Goal: Task Accomplishment & Management: Manage account settings

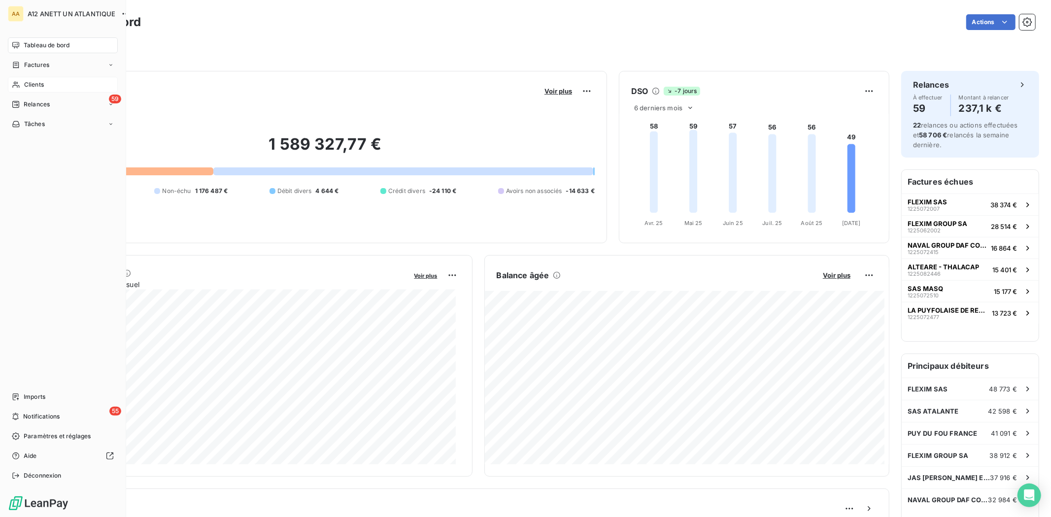
click at [27, 82] on span "Clients" at bounding box center [34, 84] width 20 height 9
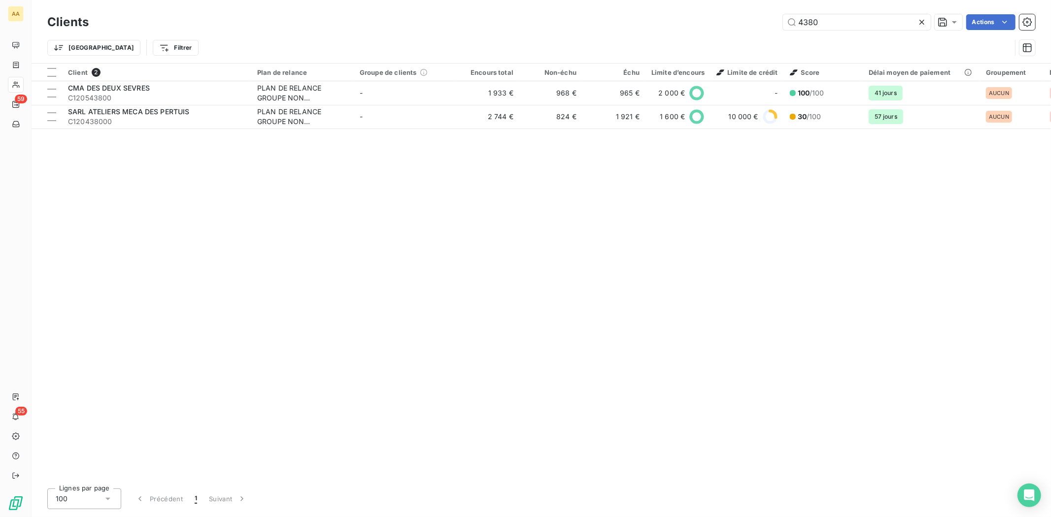
drag, startPoint x: 840, startPoint y: 25, endPoint x: 664, endPoint y: 26, distance: 175.9
click at [675, 26] on div "4380 Actions" at bounding box center [567, 22] width 934 height 16
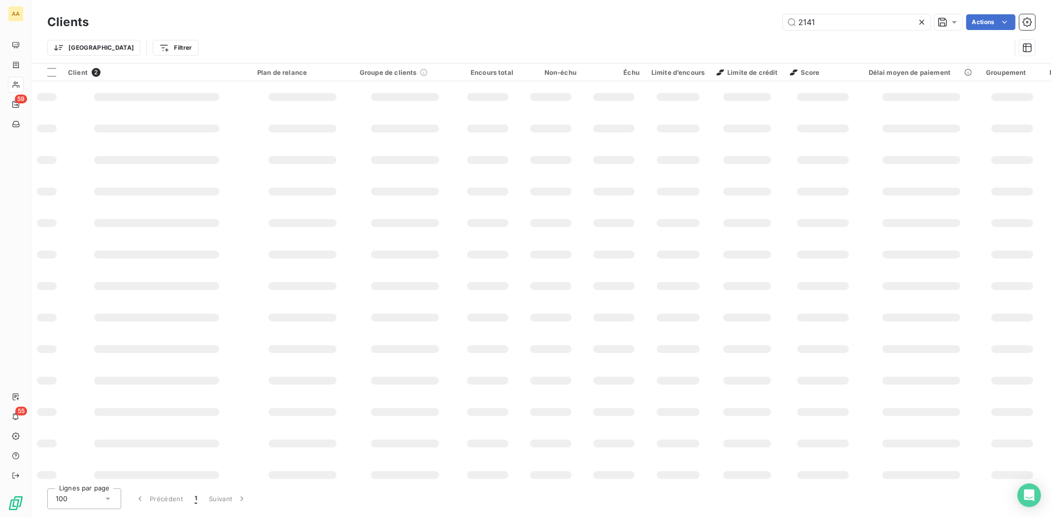
type input "2141"
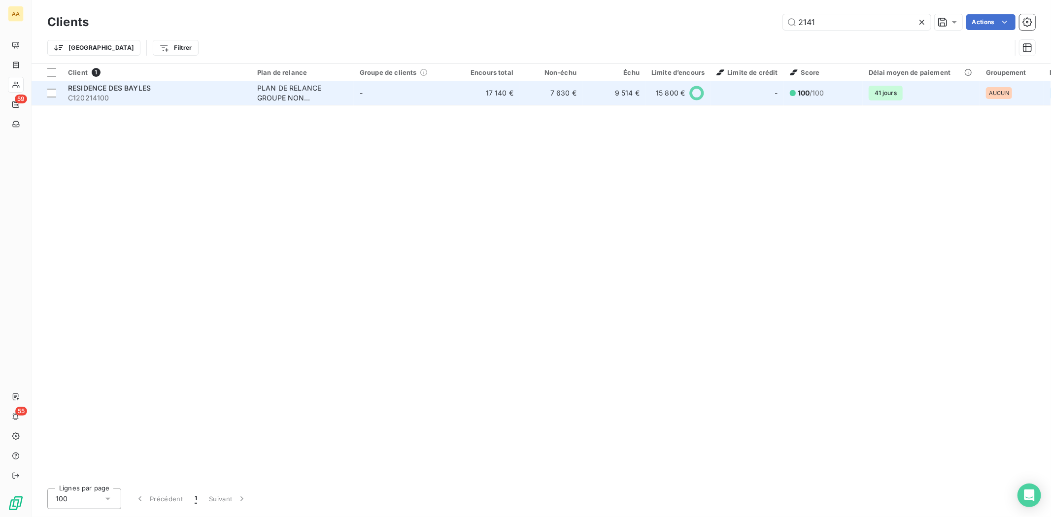
click at [120, 94] on span "C120214100" at bounding box center [156, 98] width 177 height 10
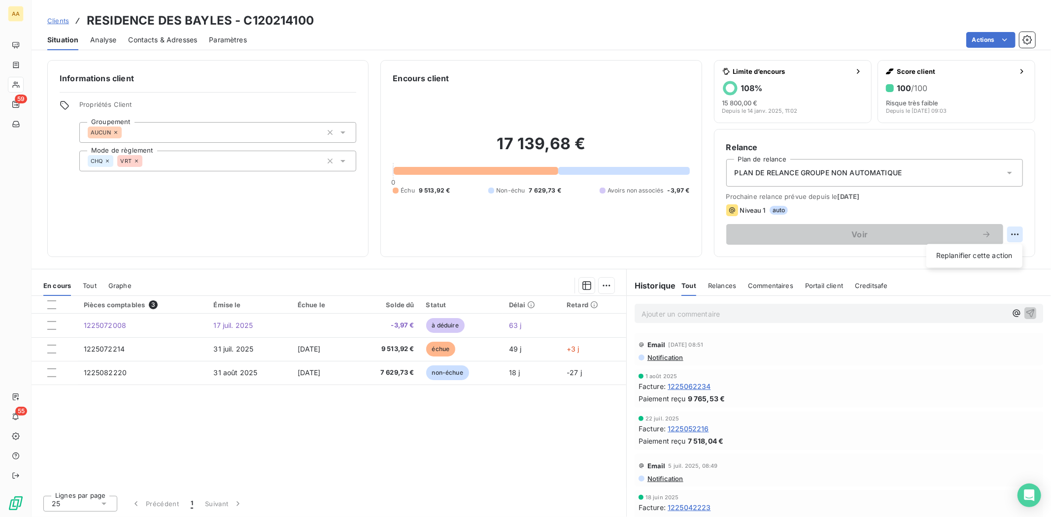
click at [1018, 233] on html "AA 59 55 Clients RESIDENCE DES BAYLES - C120214100 Situation Analyse Contacts &…" at bounding box center [525, 258] width 1051 height 517
click at [955, 252] on div "Replanifier cette action" at bounding box center [974, 256] width 88 height 16
select select "8"
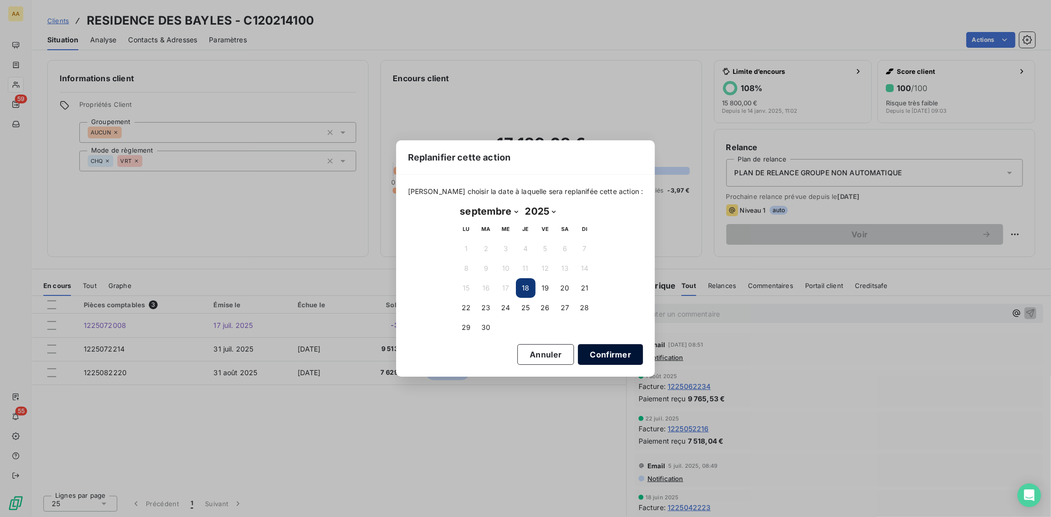
click at [593, 355] on button "Confirmer" at bounding box center [610, 354] width 65 height 21
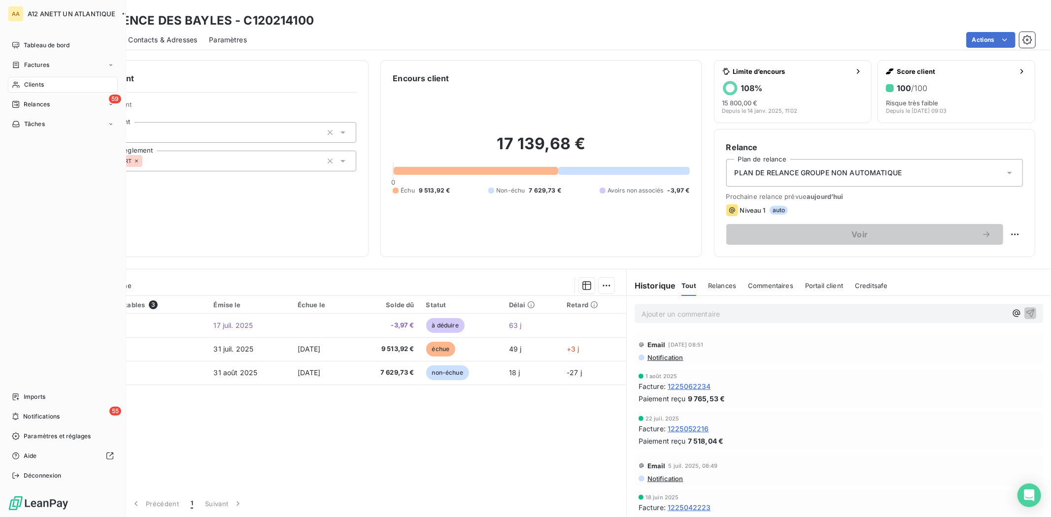
click at [32, 85] on span "Clients" at bounding box center [34, 84] width 20 height 9
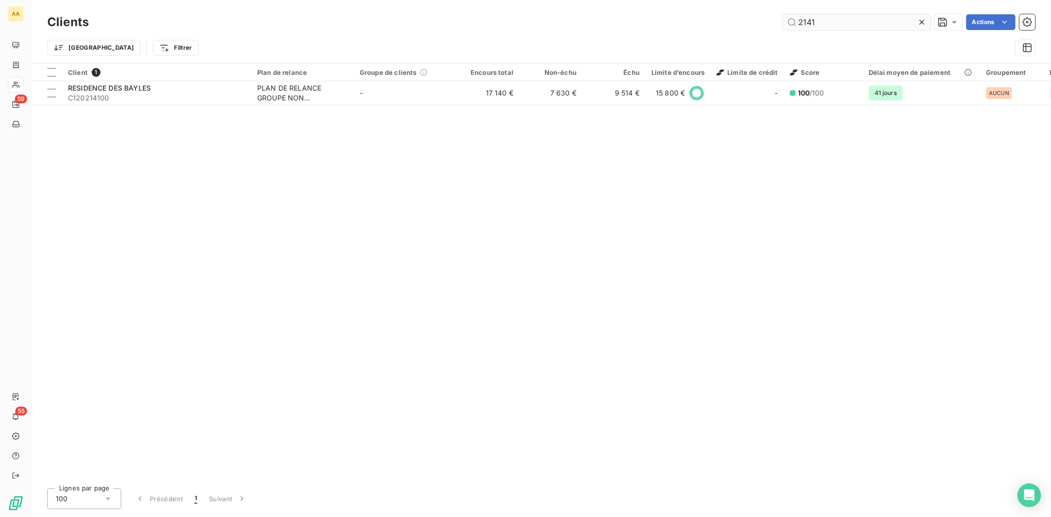
drag, startPoint x: 848, startPoint y: 15, endPoint x: 834, endPoint y: 21, distance: 14.8
click at [834, 21] on input "2141" at bounding box center [857, 22] width 148 height 16
drag, startPoint x: 817, startPoint y: 20, endPoint x: 763, endPoint y: 24, distance: 54.3
click at [763, 24] on div "2141 Actions" at bounding box center [567, 22] width 934 height 16
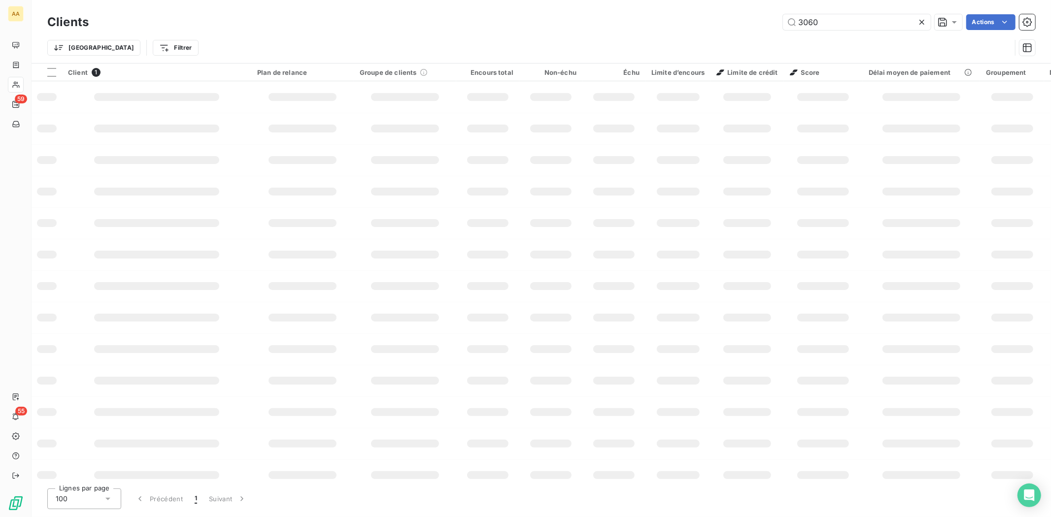
type input "3060"
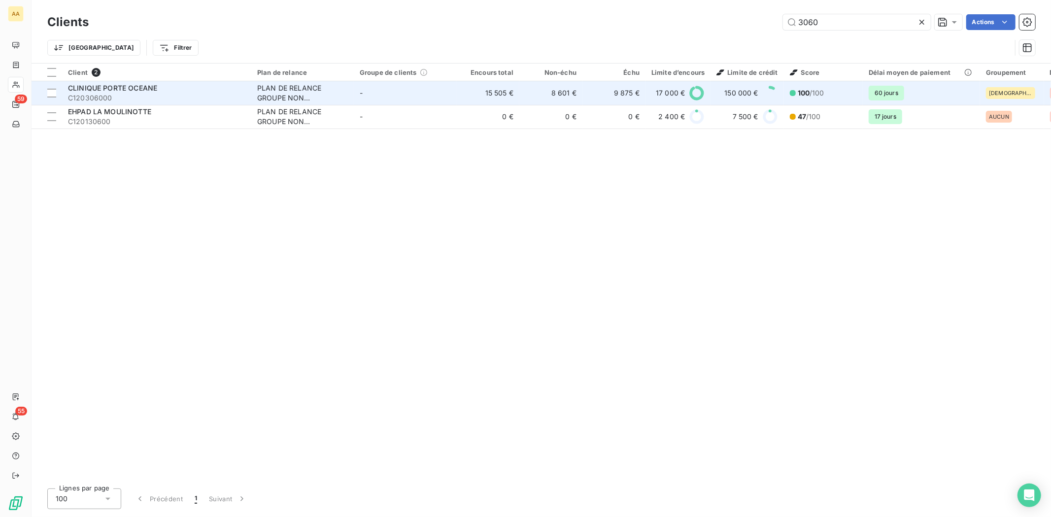
click at [94, 92] on div "CLINIQUE PORTE OCEANE" at bounding box center [156, 88] width 177 height 10
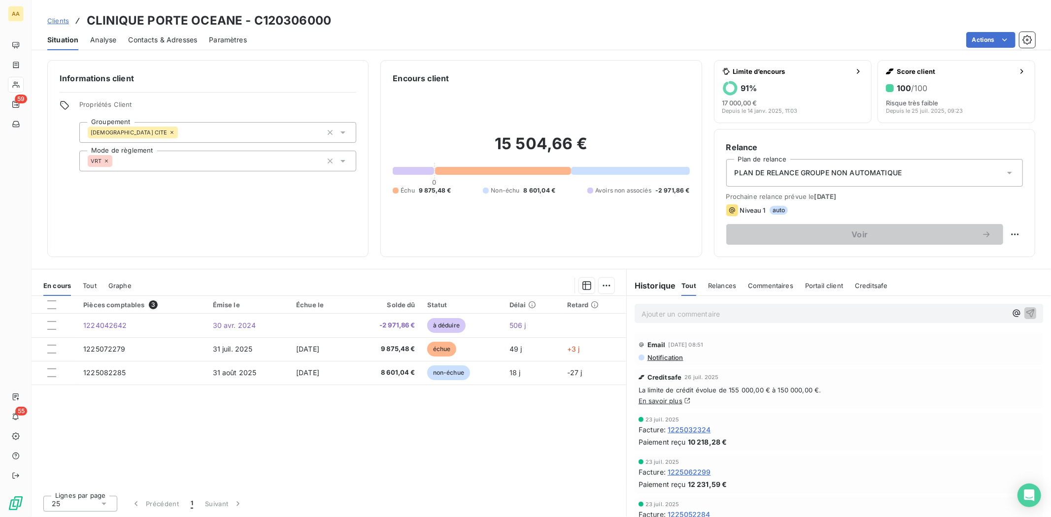
click at [659, 359] on span "Notification" at bounding box center [664, 358] width 37 height 8
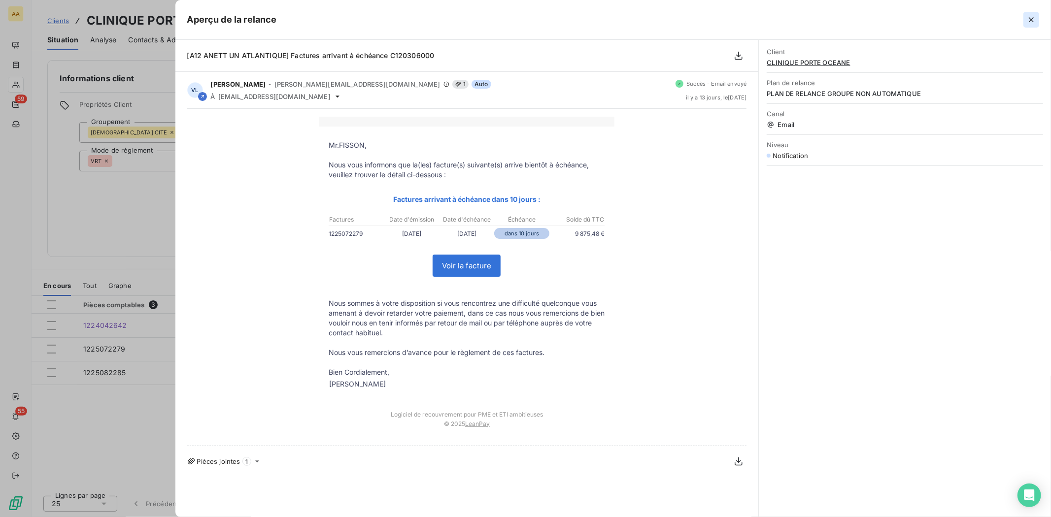
click at [1031, 20] on icon "button" at bounding box center [1031, 20] width 10 height 10
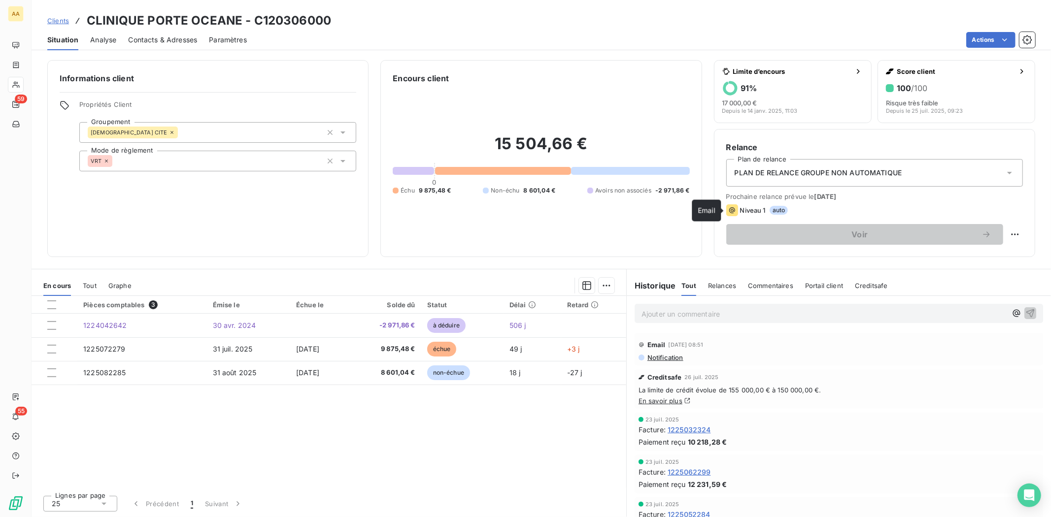
click at [731, 210] on icon at bounding box center [732, 210] width 12 height 12
click at [1013, 232] on html "AA 59 55 Clients CLINIQUE PORTE OCEANE - C120306000 Situation Analyse Contacts …" at bounding box center [525, 258] width 1051 height 517
click at [987, 250] on div "Replanifier cette action" at bounding box center [974, 256] width 88 height 16
select select "8"
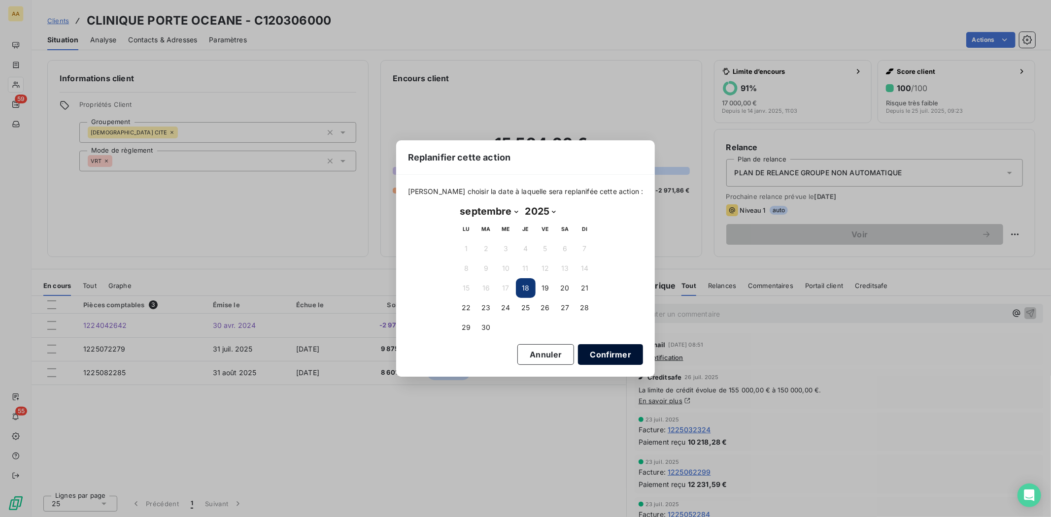
click at [578, 353] on button "Confirmer" at bounding box center [610, 354] width 65 height 21
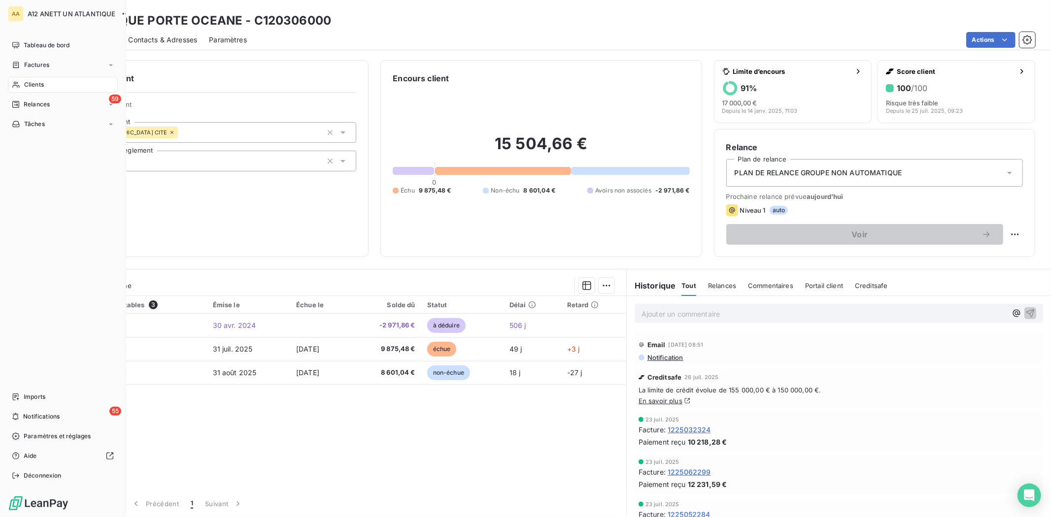
click at [34, 85] on span "Clients" at bounding box center [34, 84] width 20 height 9
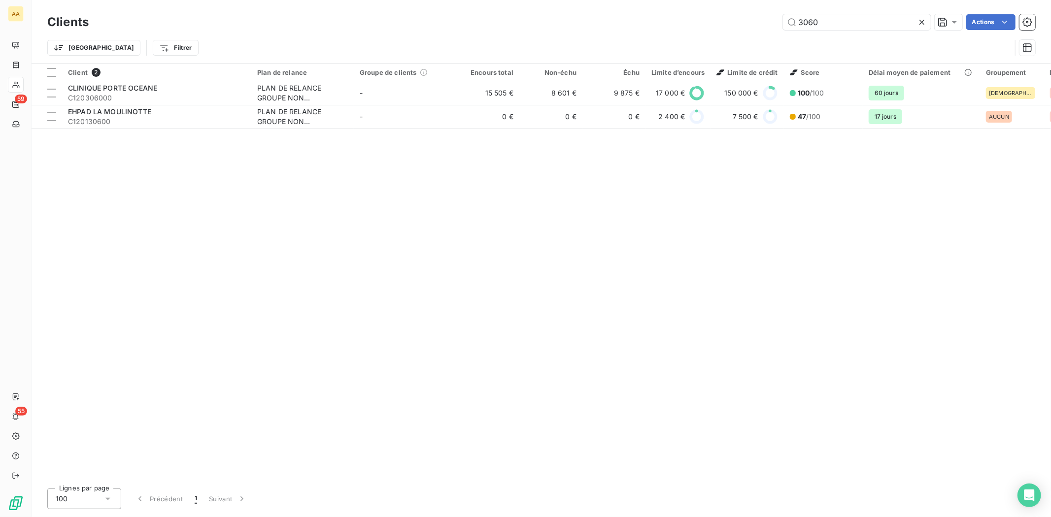
drag, startPoint x: 799, startPoint y: 24, endPoint x: 771, endPoint y: 25, distance: 27.6
click at [774, 24] on div "3060 Actions" at bounding box center [567, 22] width 934 height 16
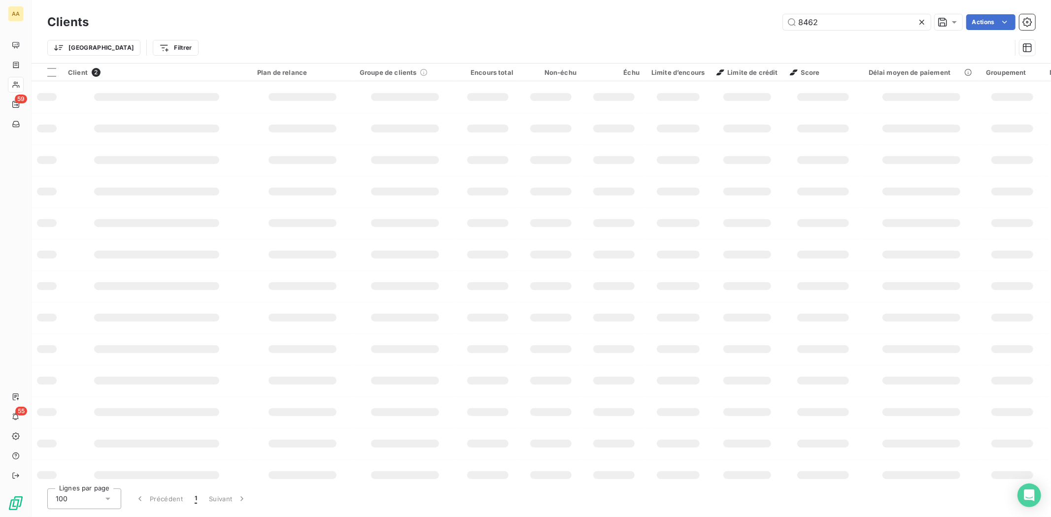
type input "8462"
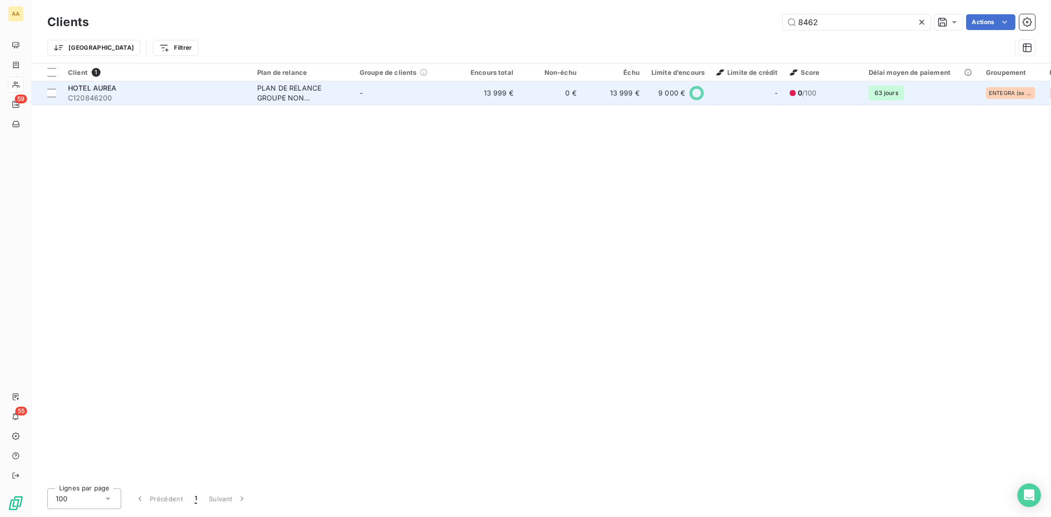
click at [83, 93] on span "C120846200" at bounding box center [156, 98] width 177 height 10
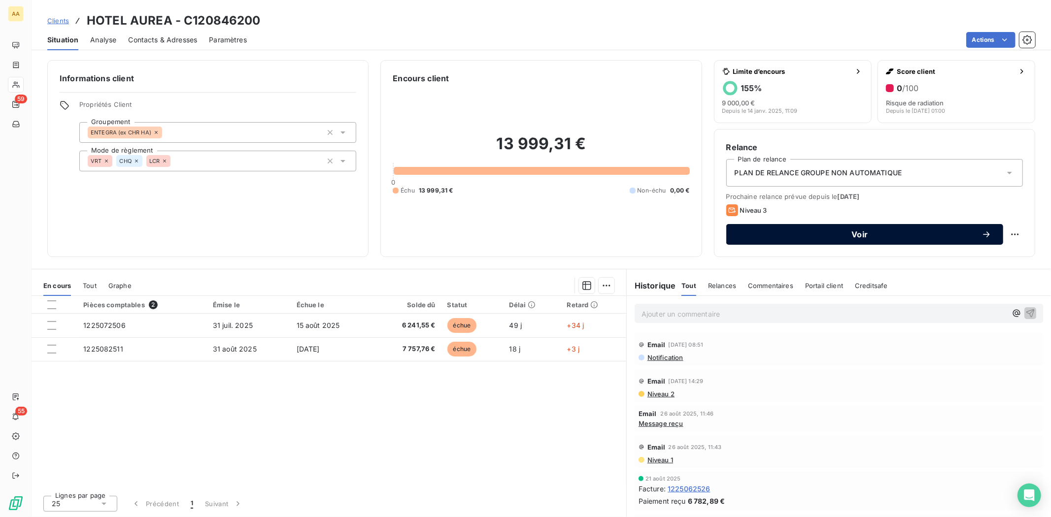
click at [861, 239] on div "Voir" at bounding box center [864, 235] width 253 height 10
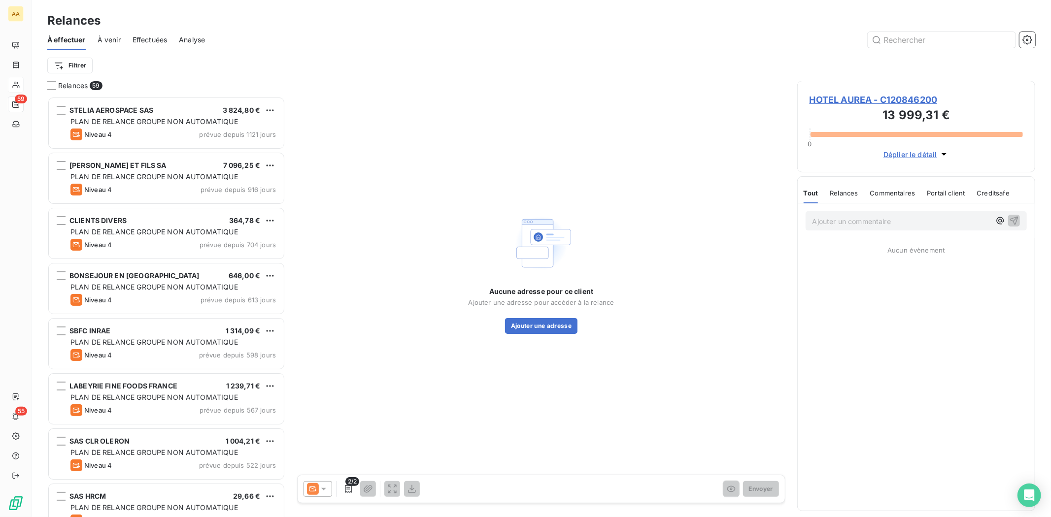
scroll to position [412, 230]
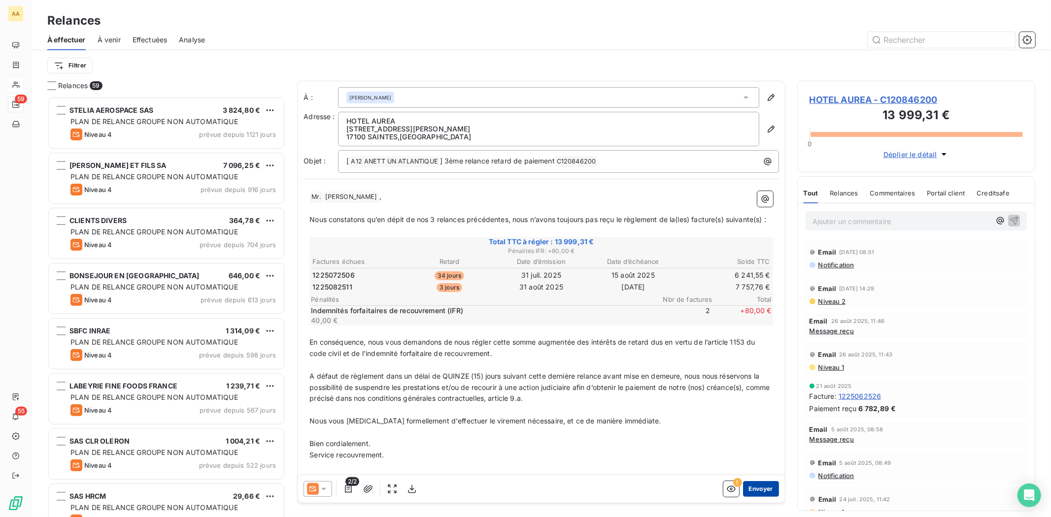
click at [752, 491] on button "Envoyer" at bounding box center [761, 489] width 36 height 16
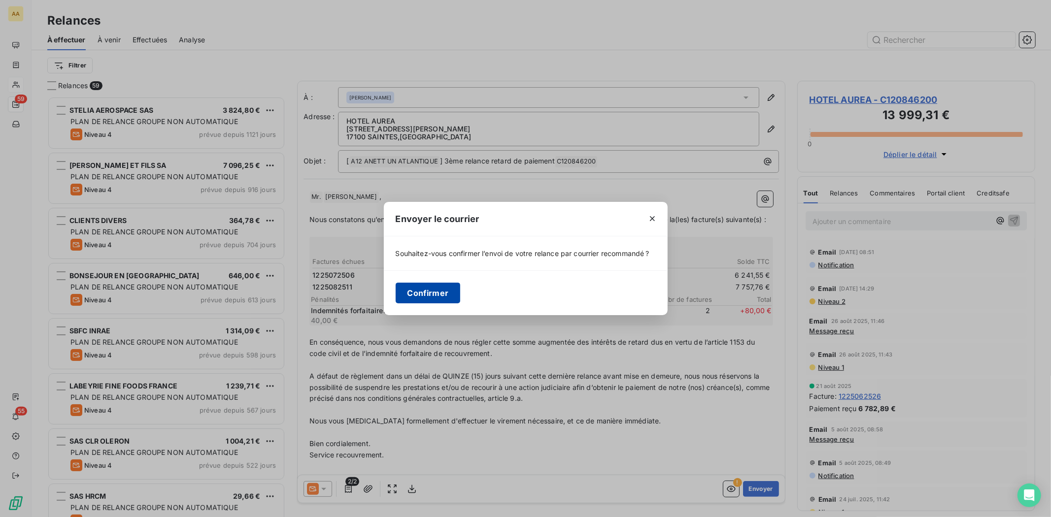
click at [424, 295] on button "Confirmer" at bounding box center [428, 293] width 65 height 21
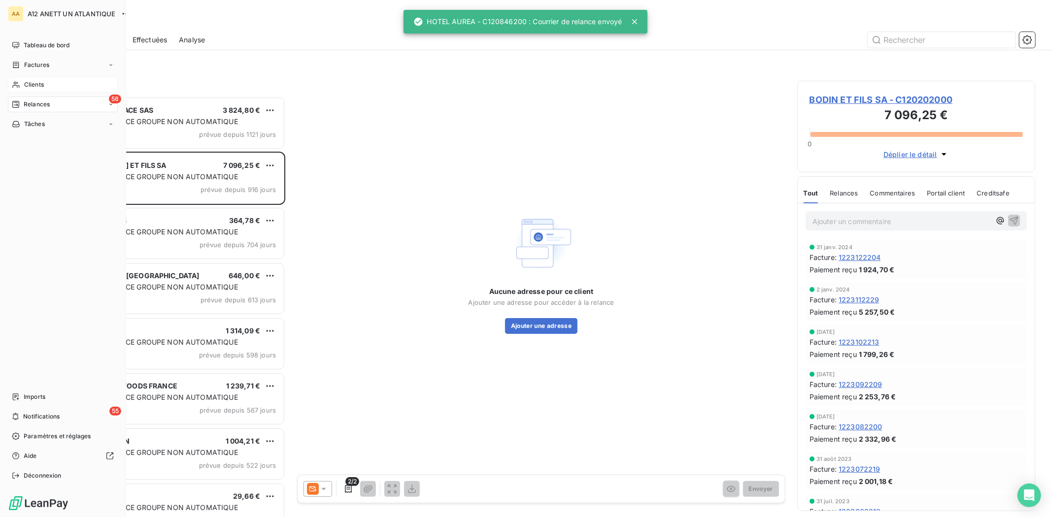
click at [35, 82] on span "Clients" at bounding box center [34, 84] width 20 height 9
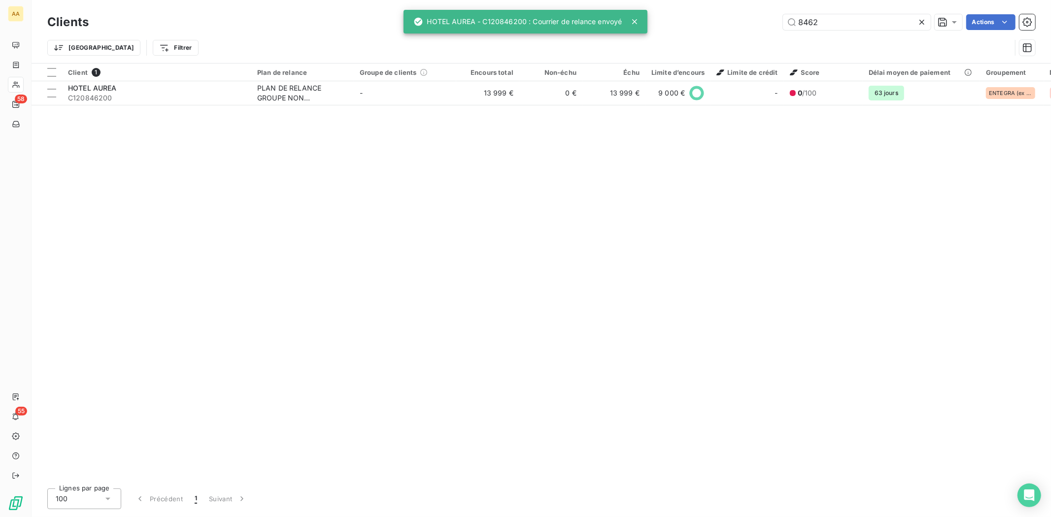
drag, startPoint x: 823, startPoint y: 25, endPoint x: 758, endPoint y: 24, distance: 65.0
click at [758, 24] on div "8462 Actions" at bounding box center [567, 22] width 934 height 16
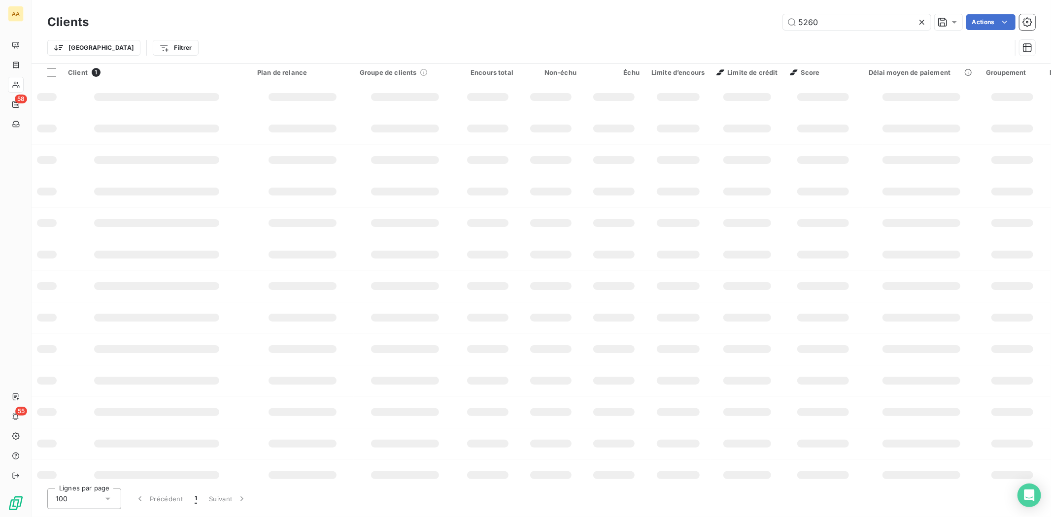
type input "5260"
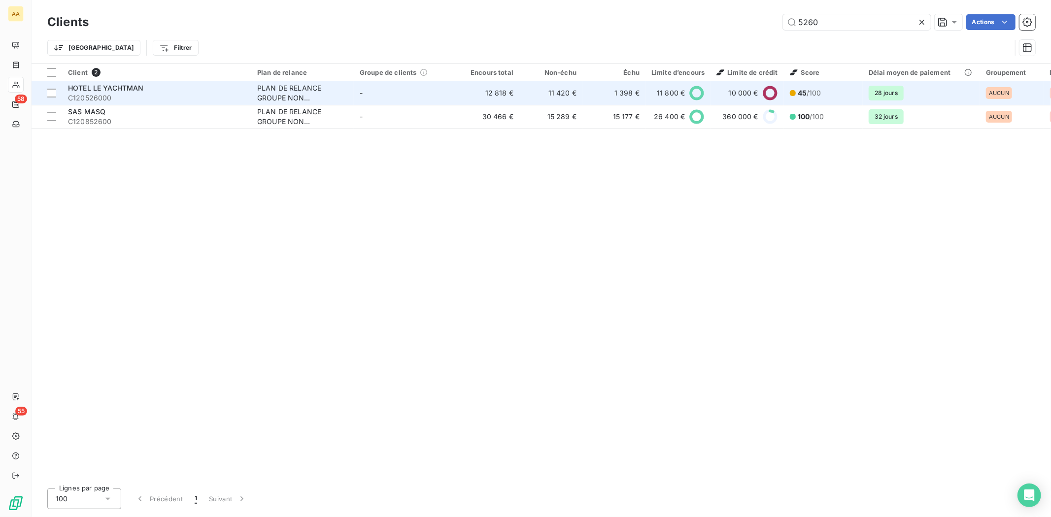
click at [85, 86] on span "HOTEL LE YACHTMAN" at bounding box center [106, 88] width 76 height 8
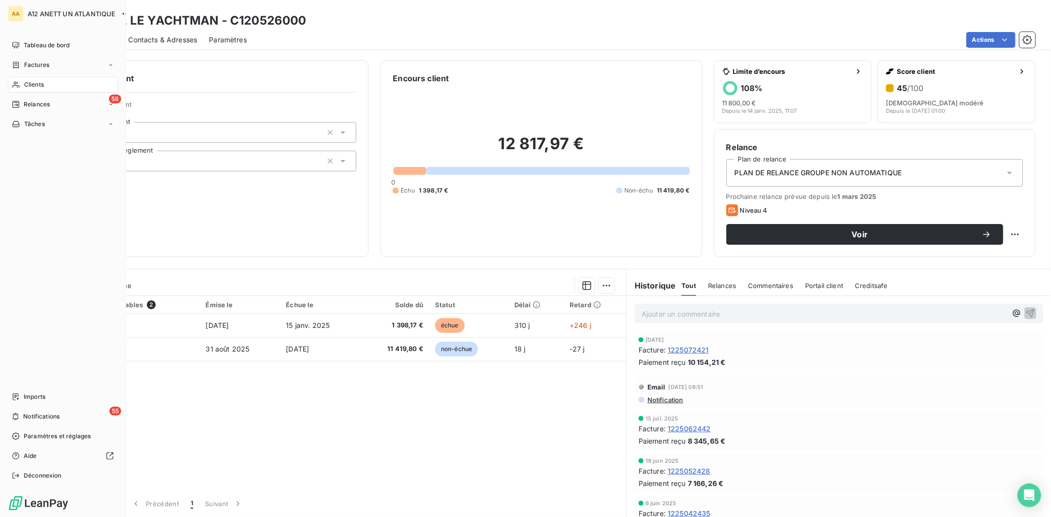
click at [31, 82] on span "Clients" at bounding box center [34, 84] width 20 height 9
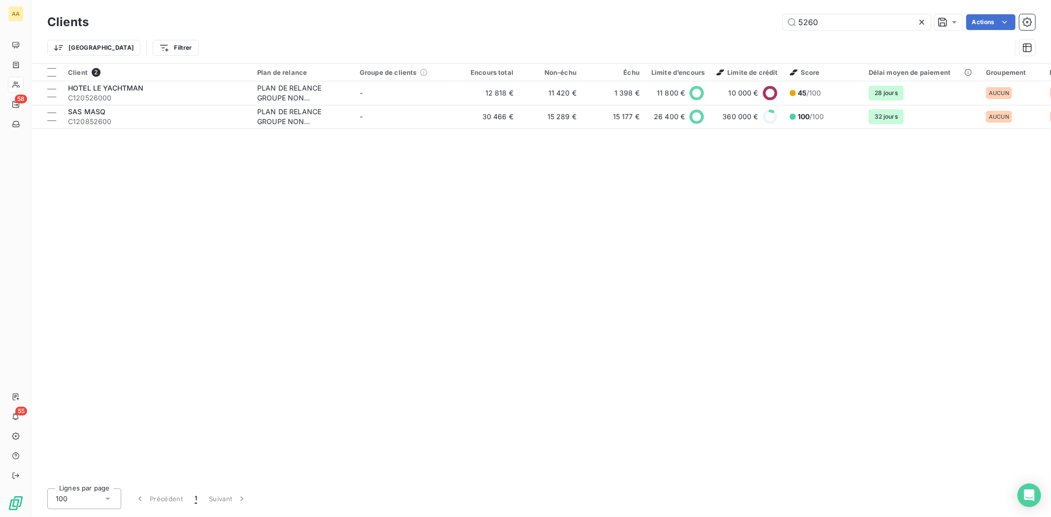
drag, startPoint x: 830, startPoint y: 20, endPoint x: 766, endPoint y: 13, distance: 64.4
click at [766, 13] on div "Clients 5260 Actions" at bounding box center [541, 22] width 988 height 21
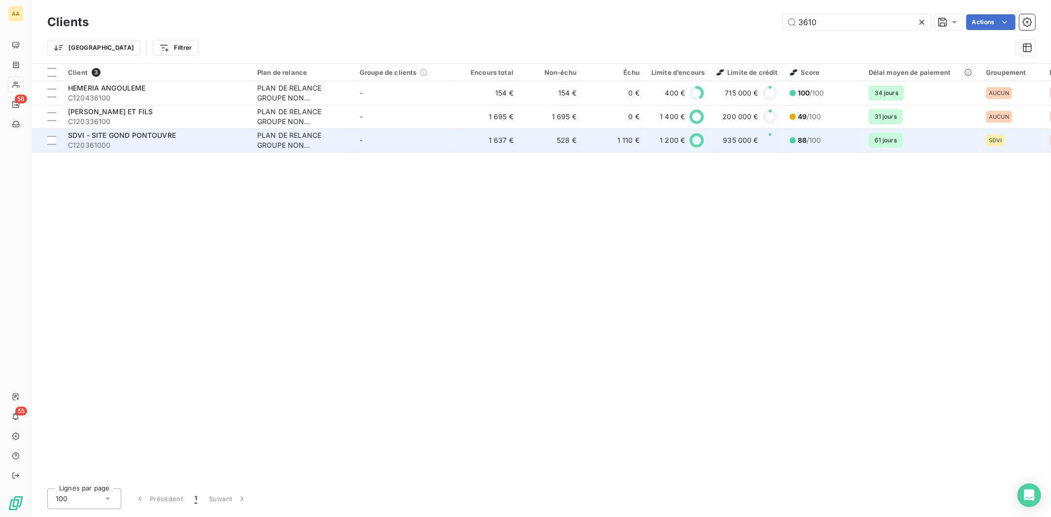
type input "3610"
click at [102, 136] on span "SDVI - SITE GOND PONTOUVRE" at bounding box center [122, 135] width 108 height 8
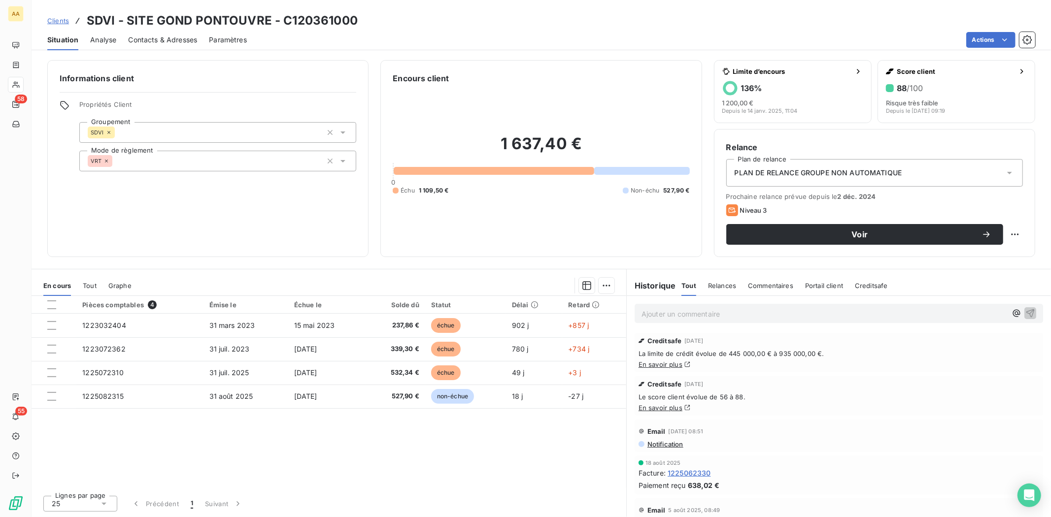
click at [516, 454] on div "Pièces comptables 4 Émise le Échue le Solde dû Statut Délai Retard 1223032404 […" at bounding box center [329, 392] width 595 height 192
click at [172, 37] on span "Contacts & Adresses" at bounding box center [162, 40] width 69 height 10
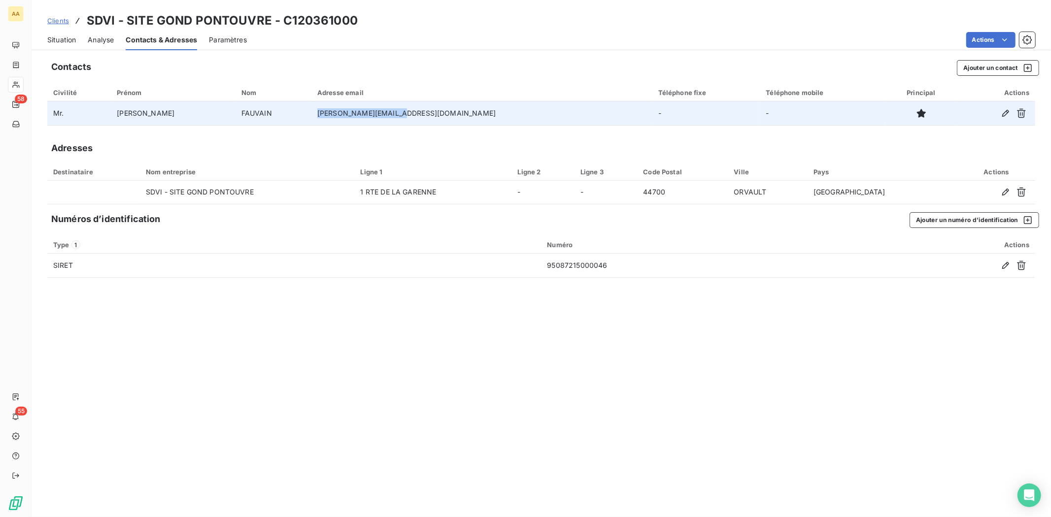
drag, startPoint x: 341, startPoint y: 112, endPoint x: 436, endPoint y: 113, distance: 95.6
click at [436, 113] on td "[PERSON_NAME][EMAIL_ADDRESS][DOMAIN_NAME]" at bounding box center [481, 113] width 341 height 24
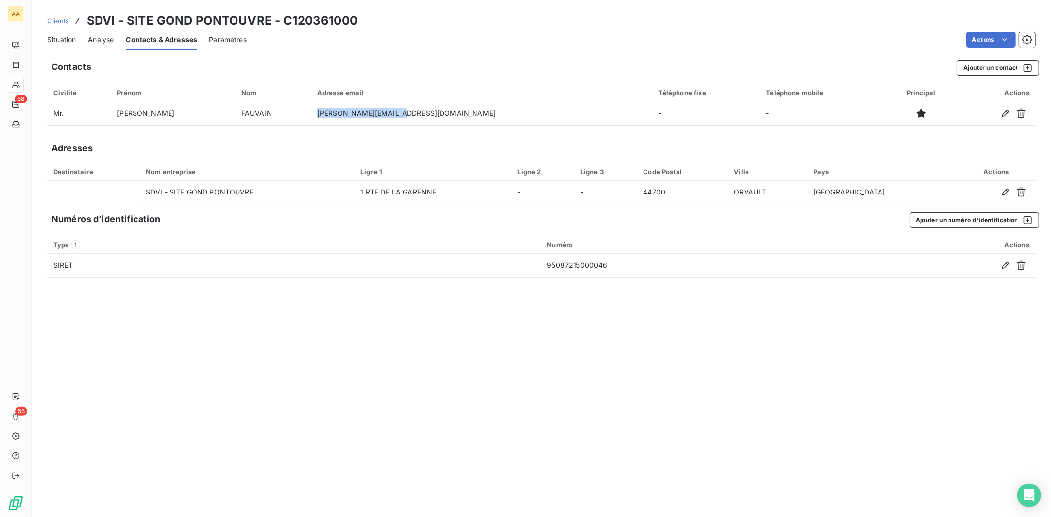
click at [65, 40] on span "Situation" at bounding box center [61, 40] width 29 height 10
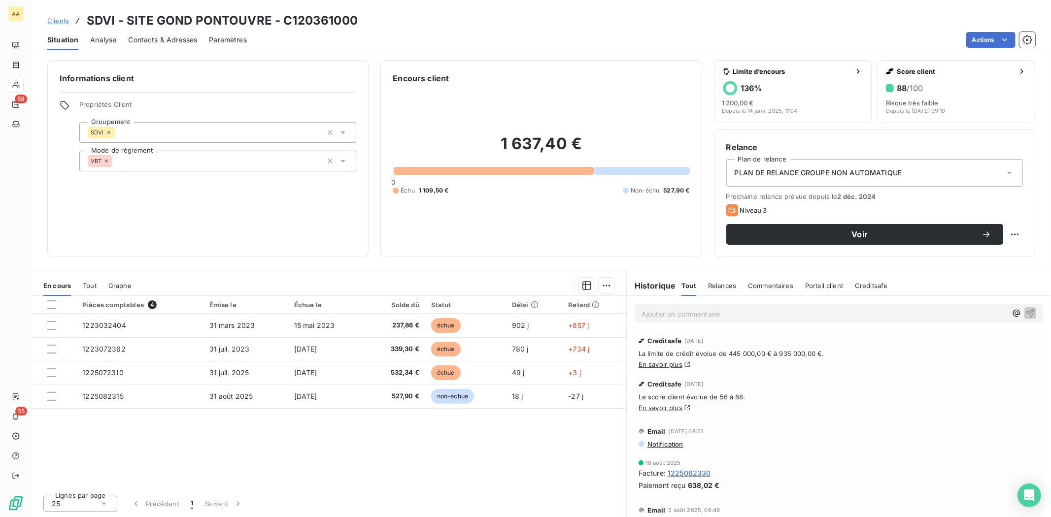
click at [345, 464] on div "Pièces comptables 4 Émise le Échue le Solde dû Statut Délai Retard 1223032404 […" at bounding box center [329, 392] width 595 height 192
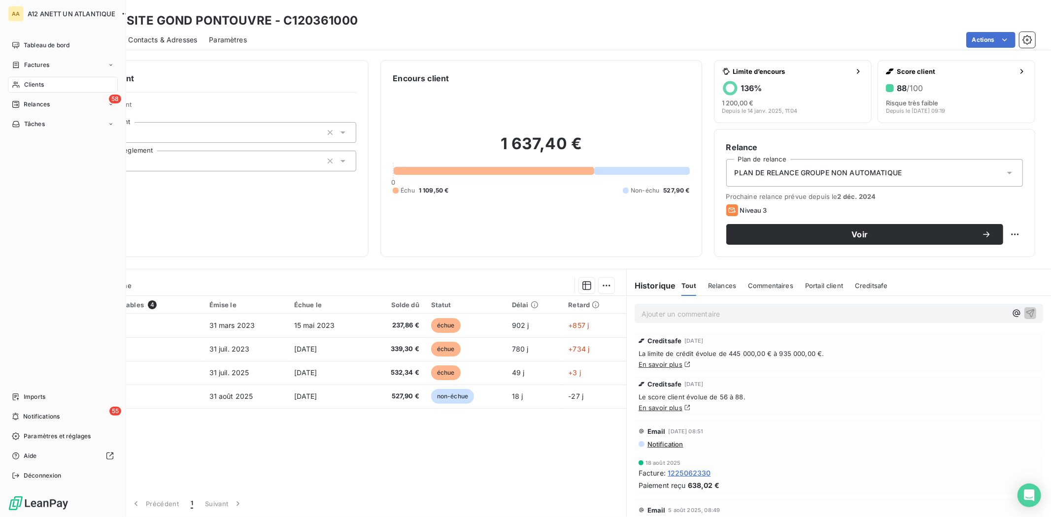
click at [31, 85] on span "Clients" at bounding box center [34, 84] width 20 height 9
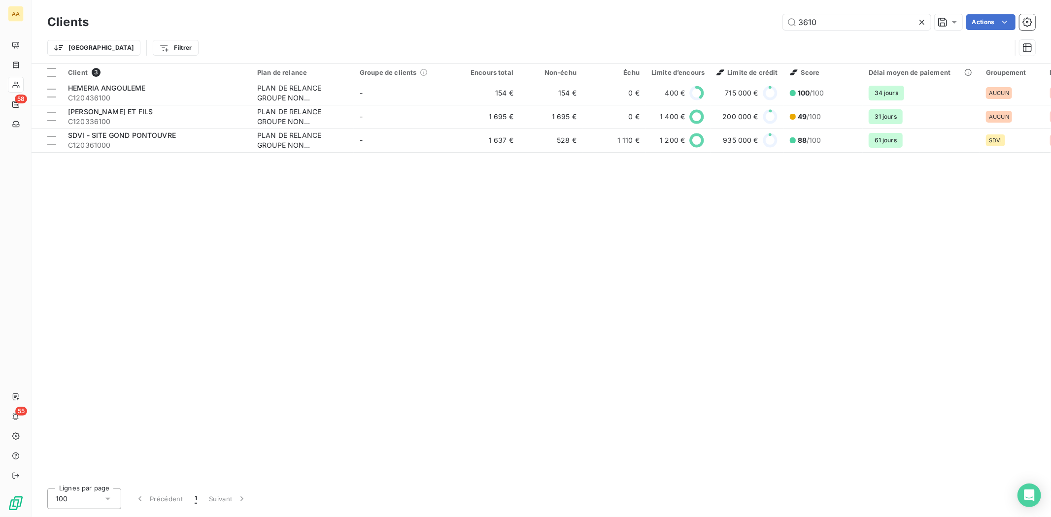
drag, startPoint x: 841, startPoint y: 23, endPoint x: 715, endPoint y: 18, distance: 126.7
click at [715, 18] on div "3610 Actions" at bounding box center [567, 22] width 934 height 16
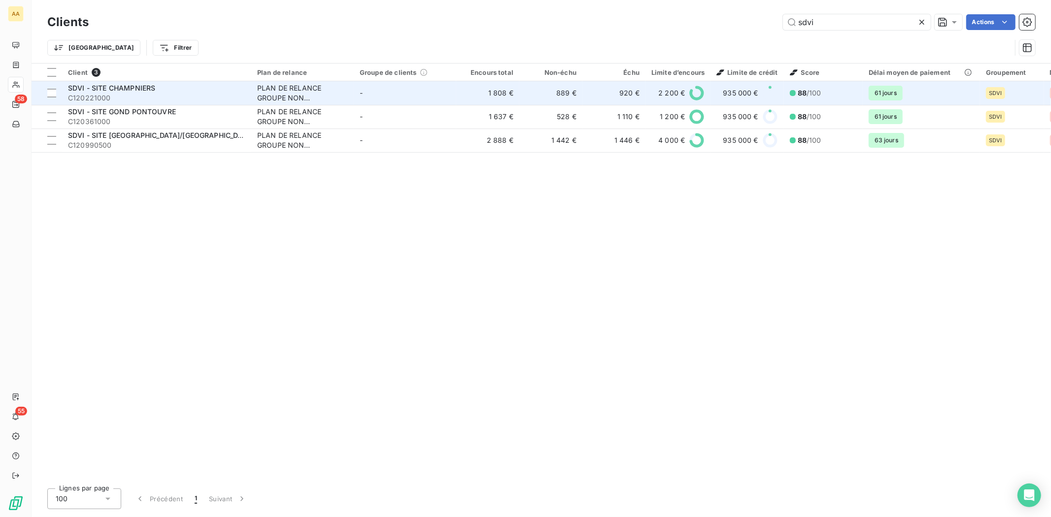
type input "sdvi"
click at [92, 92] on div "SDVI - SITE CHAMPNIERS" at bounding box center [156, 88] width 177 height 10
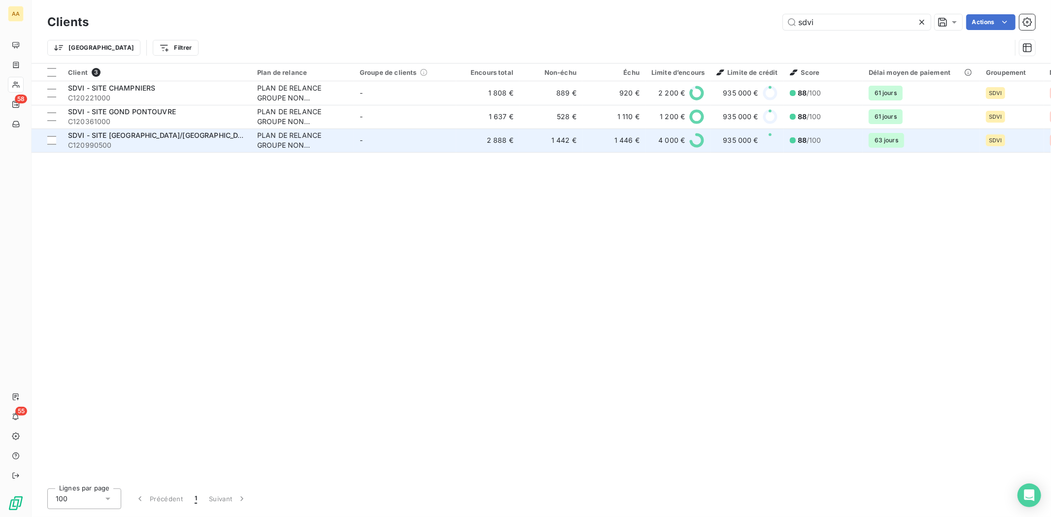
click at [102, 139] on span "SDVI - SITE [GEOGRAPHIC_DATA]/[GEOGRAPHIC_DATA]" at bounding box center [161, 135] width 186 height 8
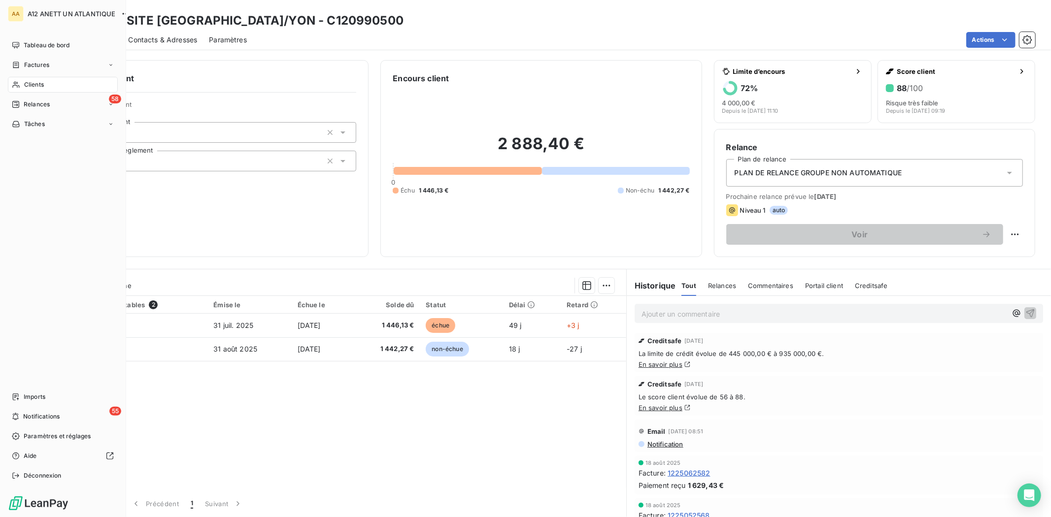
click at [26, 84] on span "Clients" at bounding box center [34, 84] width 20 height 9
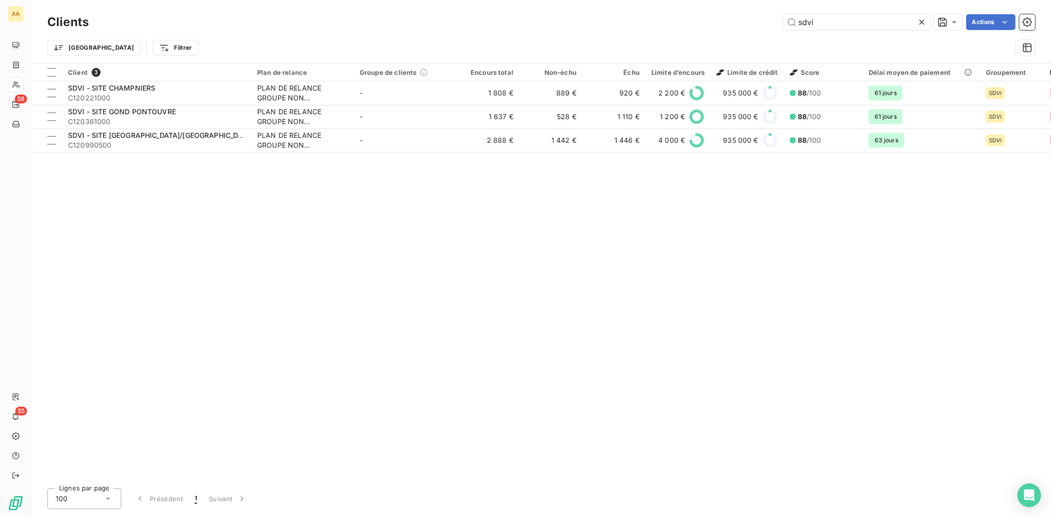
drag, startPoint x: 831, startPoint y: 26, endPoint x: 728, endPoint y: 37, distance: 104.6
click at [728, 37] on div "Clients sdvi Actions Trier Filtrer" at bounding box center [541, 37] width 988 height 51
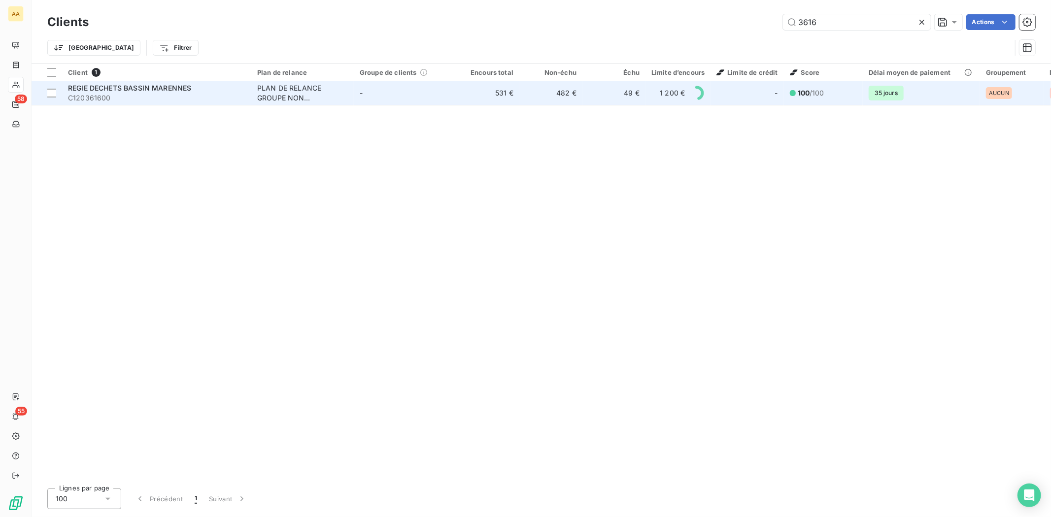
type input "3616"
click at [102, 94] on span "C120361600" at bounding box center [156, 98] width 177 height 10
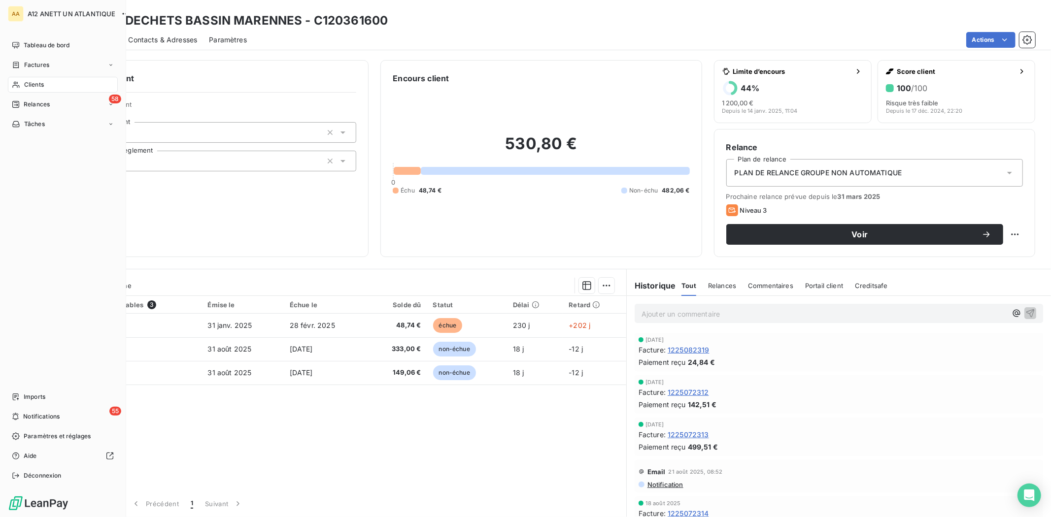
click at [44, 83] on div "Clients" at bounding box center [63, 85] width 110 height 16
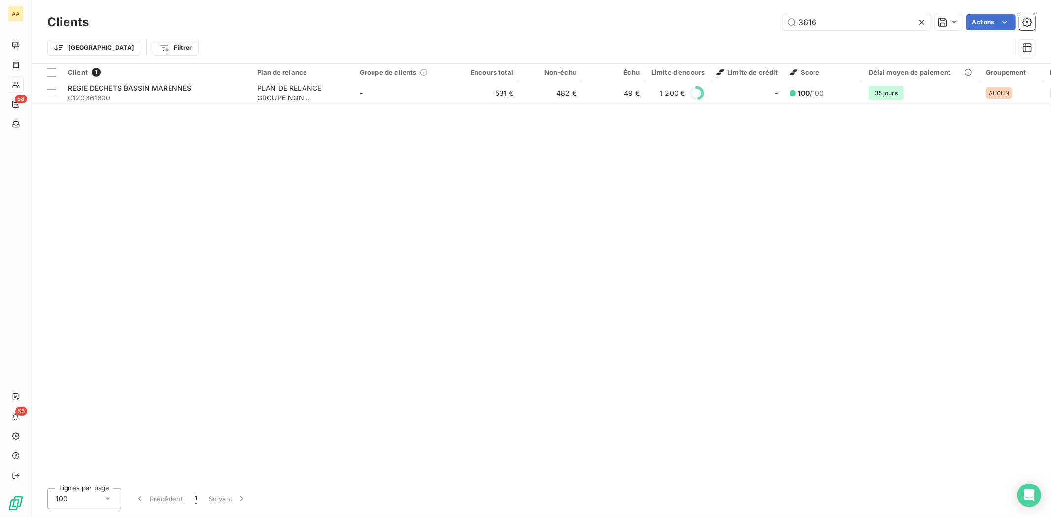
drag, startPoint x: 826, startPoint y: 20, endPoint x: 764, endPoint y: 28, distance: 62.6
click at [764, 28] on div "3616 Actions" at bounding box center [567, 22] width 934 height 16
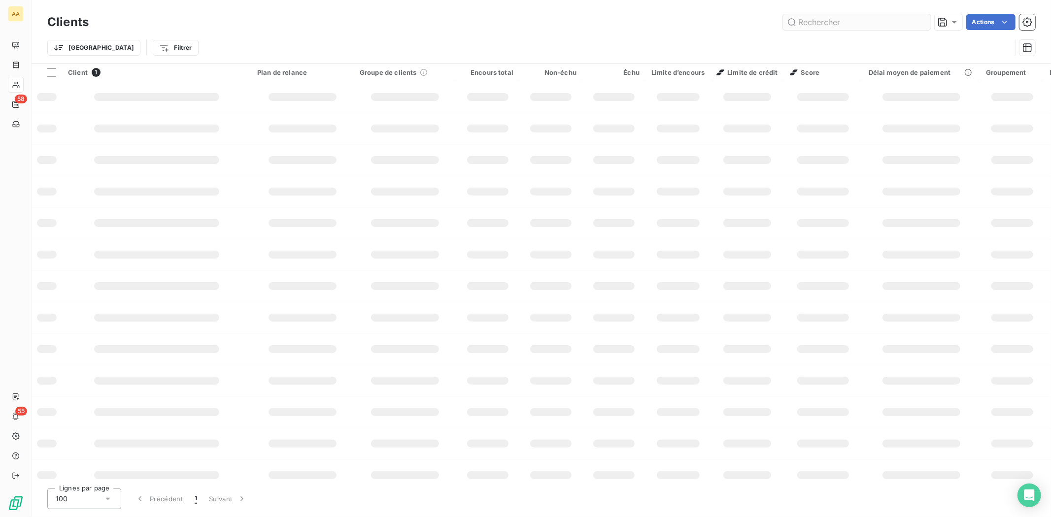
click at [864, 18] on input "text" at bounding box center [857, 22] width 148 height 16
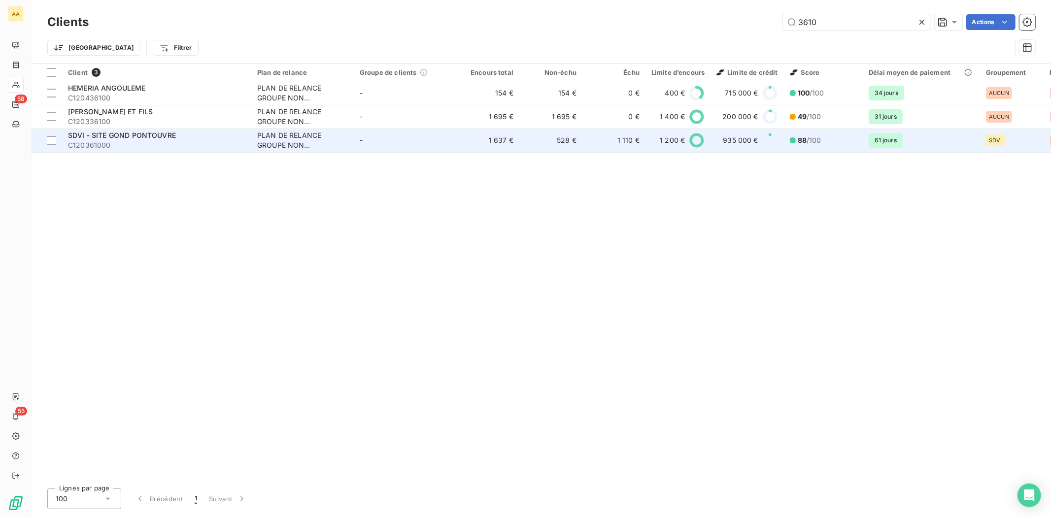
type input "3610"
click at [90, 150] on span "C120361000" at bounding box center [156, 145] width 177 height 10
